Goal: Task Accomplishment & Management: Use online tool/utility

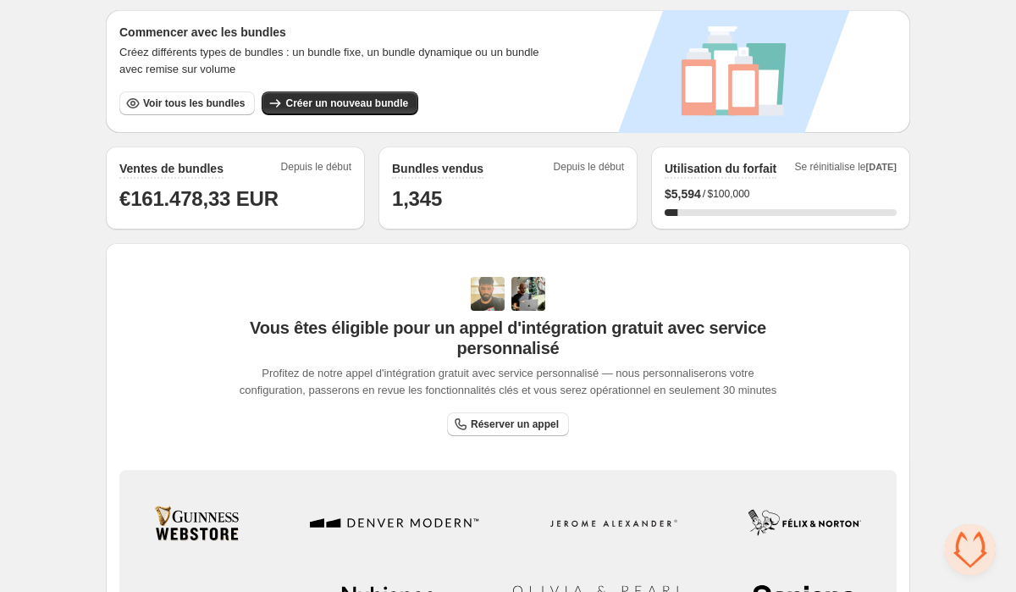
scroll to position [271, 0]
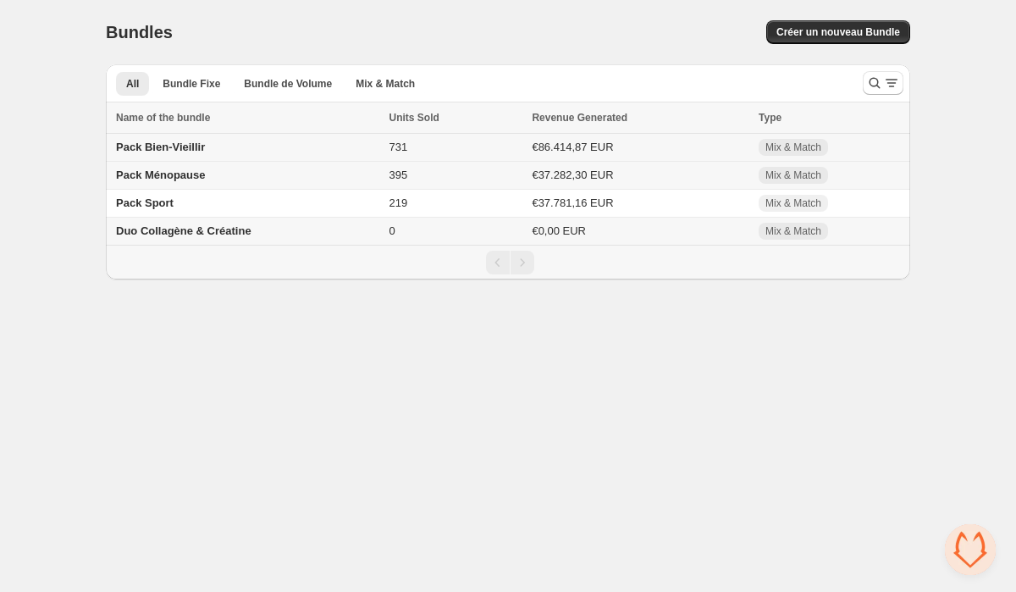
click at [273, 147] on td "Pack Bien-Vieillir" at bounding box center [245, 148] width 278 height 28
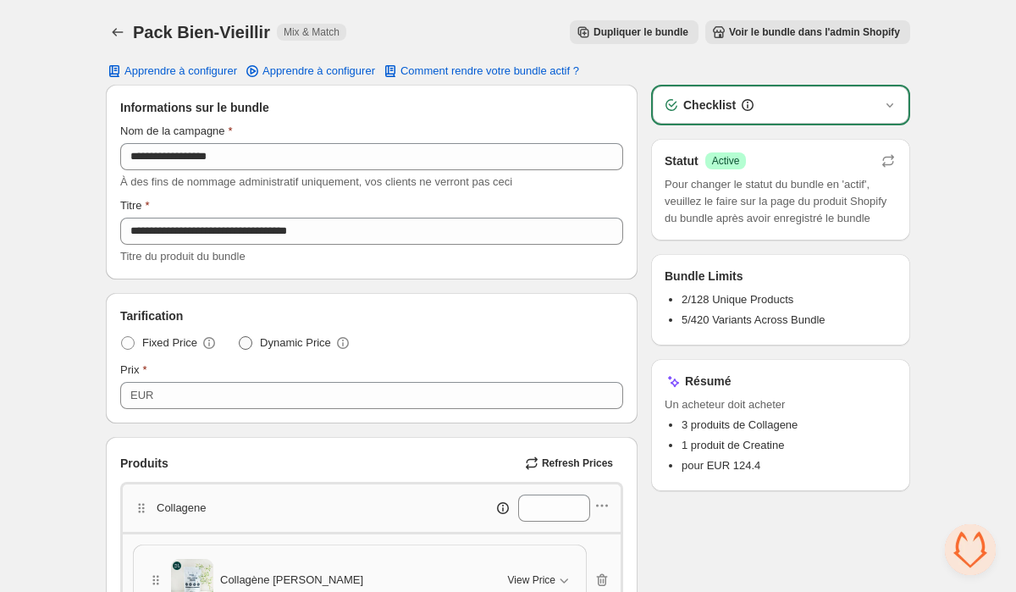
scroll to position [6, 0]
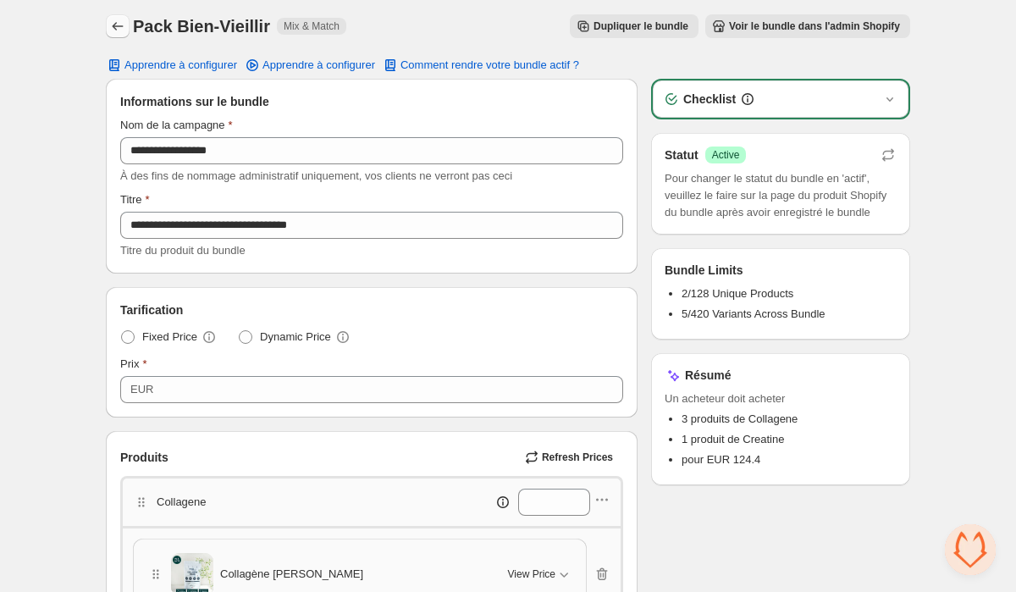
click at [122, 30] on icon "Back" at bounding box center [117, 26] width 17 height 17
